Goal: Transaction & Acquisition: Purchase product/service

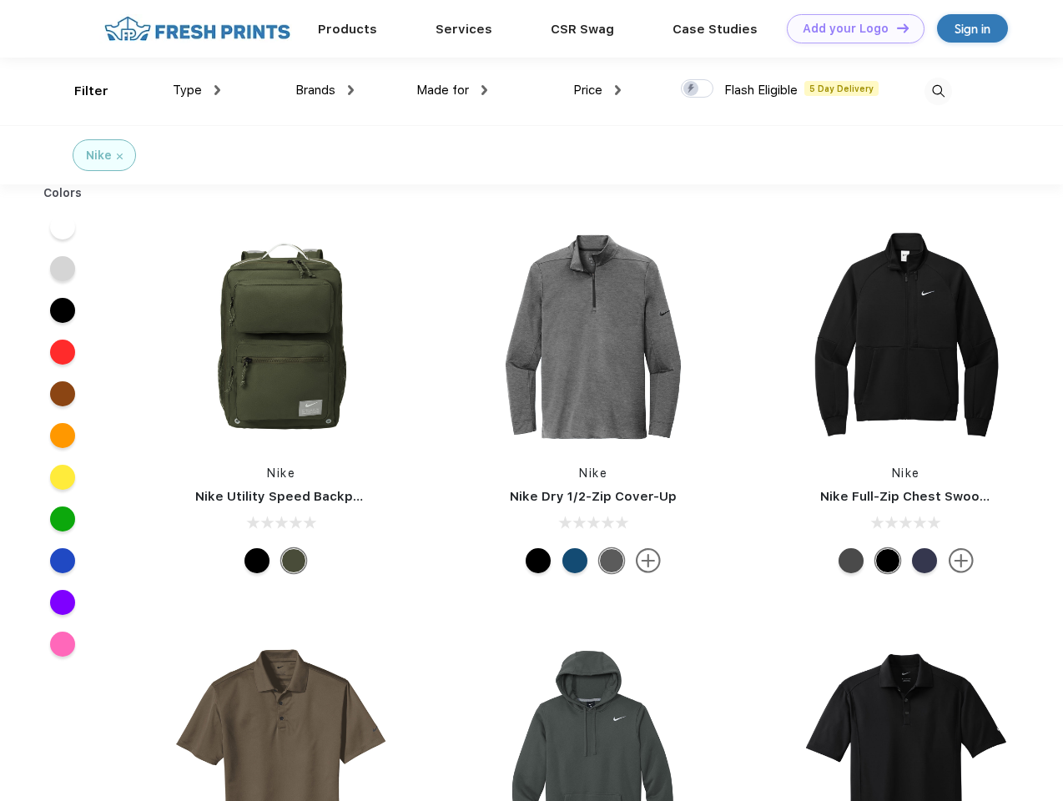
click at [850, 28] on link "Add your Logo Design Tool" at bounding box center [856, 28] width 138 height 29
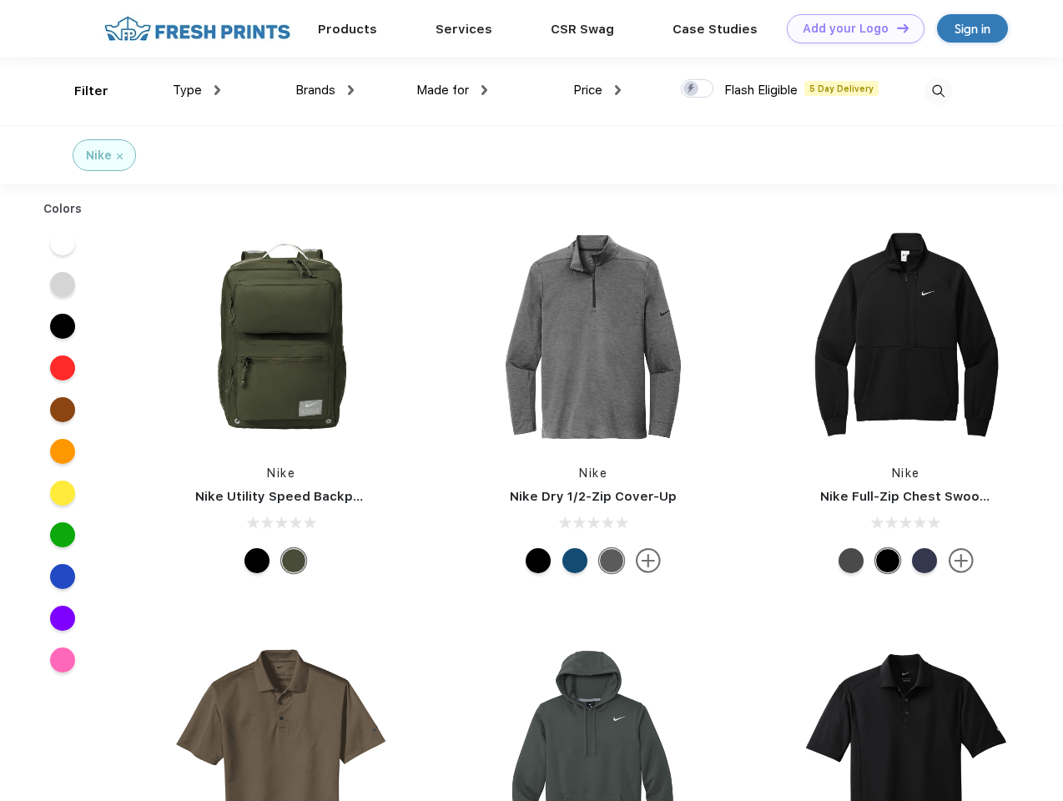
click at [0, 0] on div "Design Tool" at bounding box center [0, 0] width 0 height 0
click at [896, 28] on link "Add your Logo Design Tool" at bounding box center [856, 28] width 138 height 29
click at [80, 91] on div "Filter" at bounding box center [91, 91] width 34 height 19
click at [197, 90] on span "Type" at bounding box center [187, 90] width 29 height 15
click at [325, 90] on span "Brands" at bounding box center [316, 90] width 40 height 15
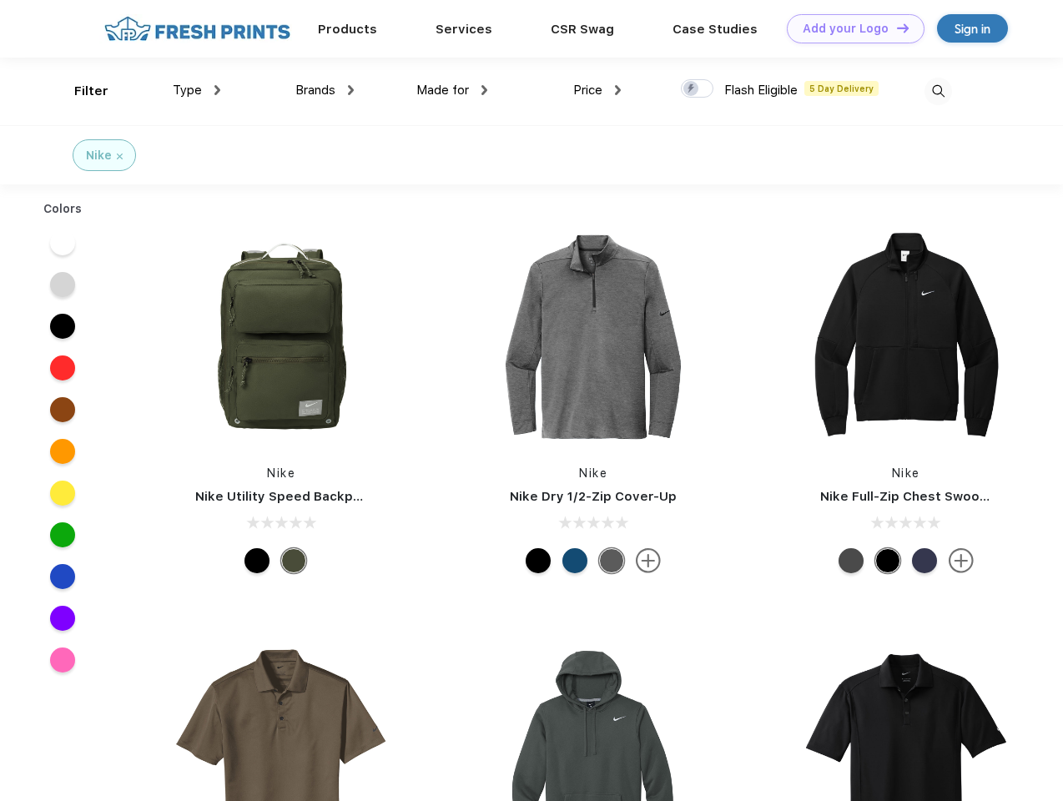
click at [452, 90] on span "Made for" at bounding box center [443, 90] width 53 height 15
click at [598, 90] on span "Price" at bounding box center [587, 90] width 29 height 15
click at [698, 89] on div at bounding box center [697, 88] width 33 height 18
click at [692, 89] on input "checkbox" at bounding box center [686, 83] width 11 height 11
click at [938, 91] on img at bounding box center [939, 92] width 28 height 28
